Goal: Navigation & Orientation: Find specific page/section

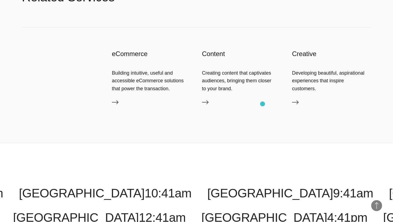
scroll to position [769, 0]
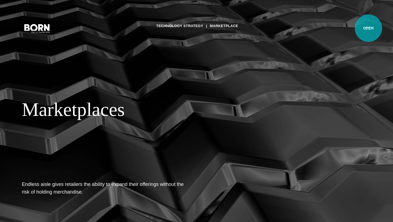
click at [369, 28] on button "Primary Menu" at bounding box center [368, 27] width 13 height 11
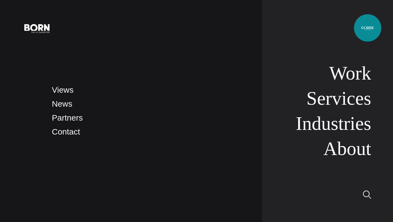
click at [368, 28] on button "Primary Menu" at bounding box center [368, 27] width 13 height 11
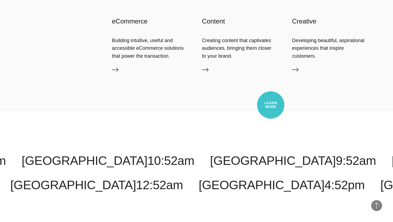
scroll to position [801, 0]
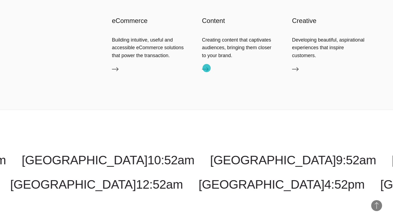
click at [207, 68] on icon at bounding box center [205, 69] width 7 height 7
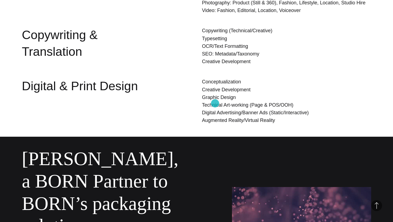
scroll to position [1569, 0]
